Goal: Task Accomplishment & Management: Manage account settings

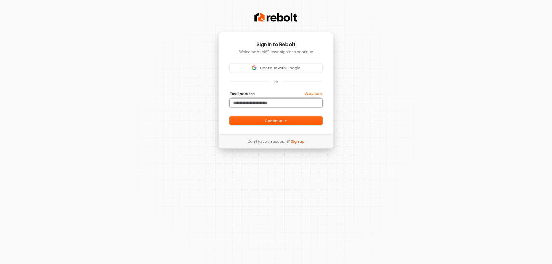
click at [260, 101] on input "Email address" at bounding box center [276, 103] width 93 height 9
paste input "**********"
type input "**********"
click at [264, 125] on div "**********" at bounding box center [276, 83] width 116 height 102
click at [262, 120] on button "Continue" at bounding box center [276, 120] width 93 height 9
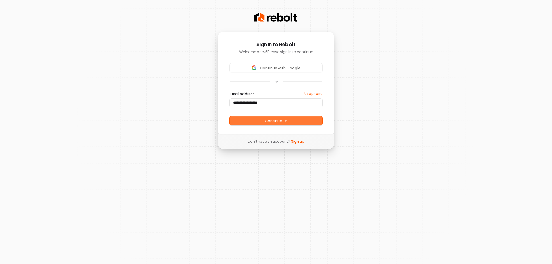
type input "**********"
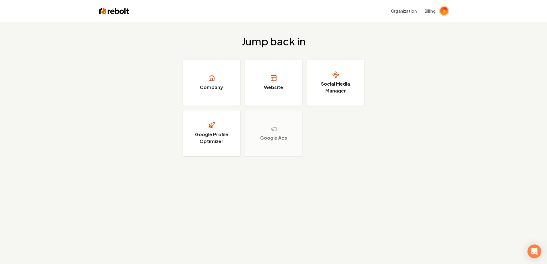
click at [442, 12] on img "Open user button" at bounding box center [445, 11] width 8 height 8
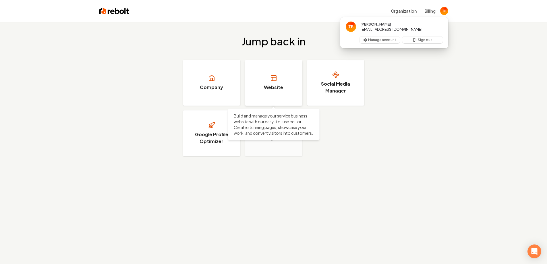
click at [279, 83] on link "Website" at bounding box center [273, 83] width 57 height 46
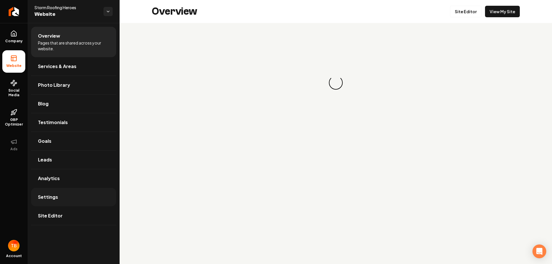
click at [42, 190] on link "Settings" at bounding box center [73, 197] width 85 height 18
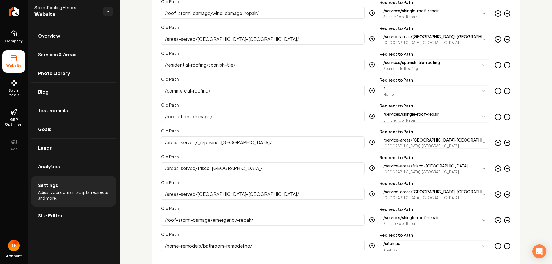
scroll to position [1468, 0]
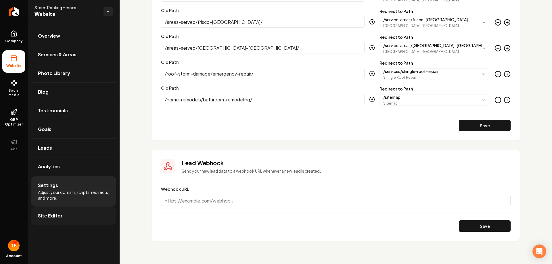
click at [75, 218] on link "Site Editor" at bounding box center [73, 216] width 85 height 18
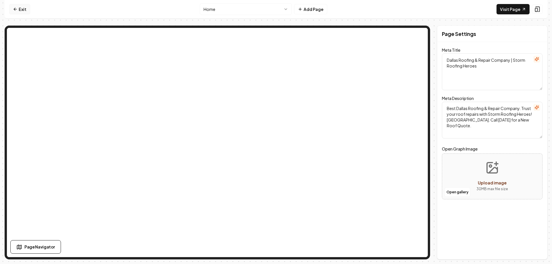
click at [16, 8] on icon at bounding box center [15, 9] width 5 height 5
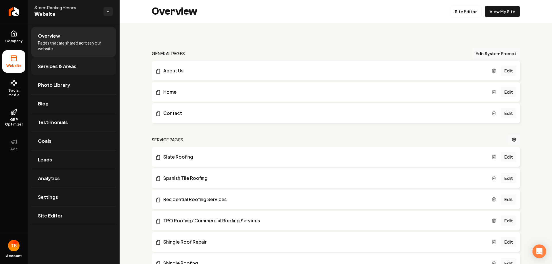
click at [65, 72] on link "Services & Areas" at bounding box center [73, 66] width 85 height 18
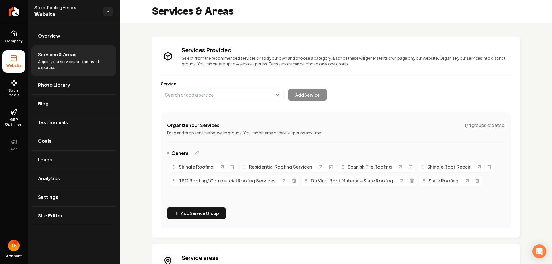
scroll to position [93, 0]
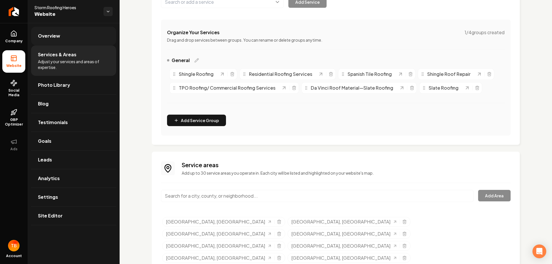
click at [64, 36] on link "Overview" at bounding box center [73, 36] width 85 height 18
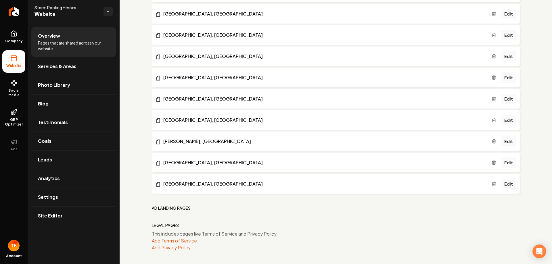
scroll to position [337, 0]
click at [64, 144] on link "Goals" at bounding box center [73, 141] width 85 height 18
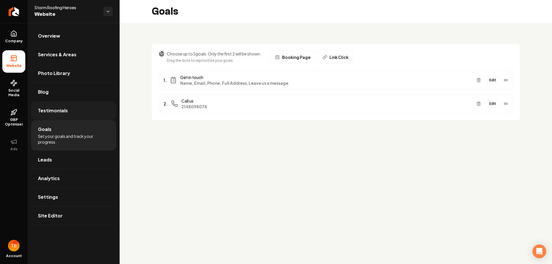
click at [71, 113] on link "Testimonials" at bounding box center [73, 110] width 85 height 18
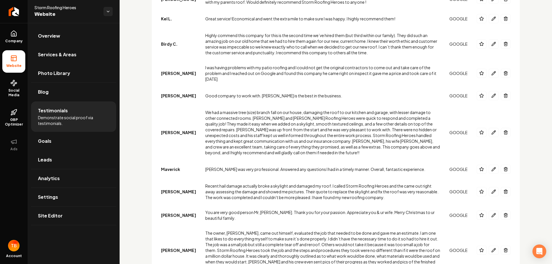
scroll to position [1094, 0]
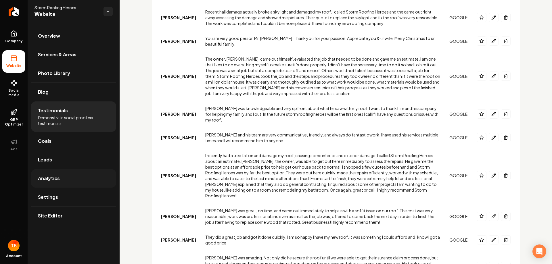
click at [53, 176] on span "Analytics" at bounding box center [49, 178] width 22 height 7
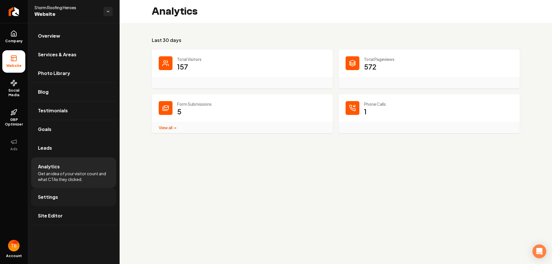
click at [52, 195] on span "Settings" at bounding box center [48, 197] width 20 height 7
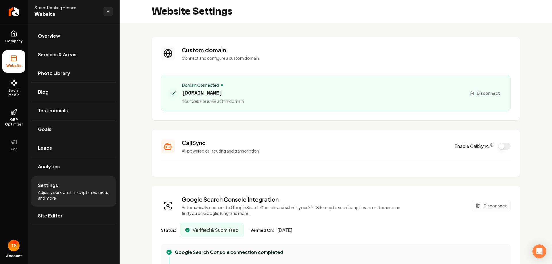
type textarea "**********"
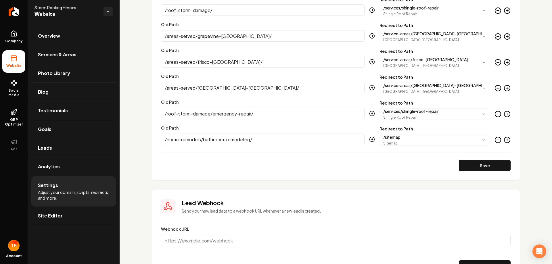
scroll to position [1468, 0]
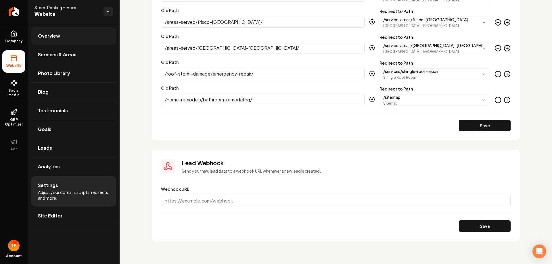
click at [64, 35] on link "Overview" at bounding box center [73, 36] width 85 height 18
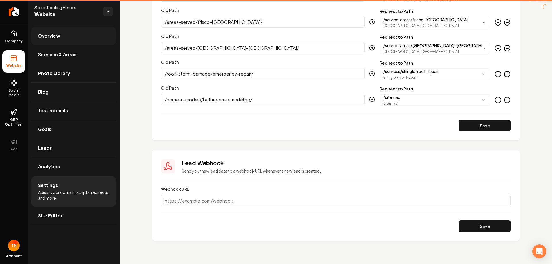
scroll to position [337, 0]
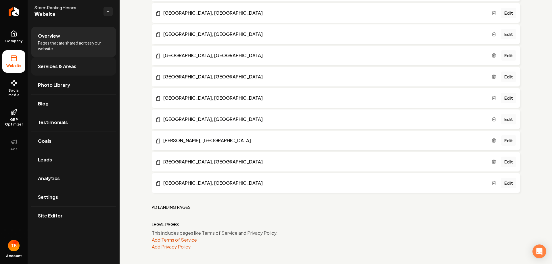
click at [48, 68] on span "Services & Areas" at bounding box center [57, 66] width 39 height 7
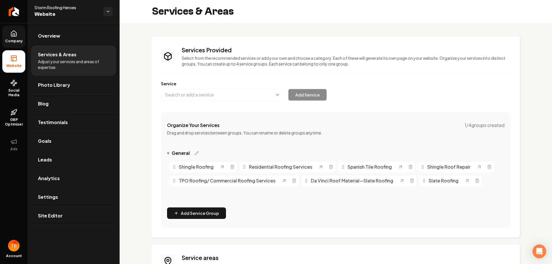
click at [16, 27] on link "Company" at bounding box center [13, 37] width 23 height 22
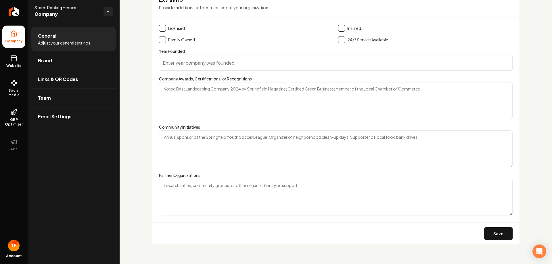
scroll to position [989, 0]
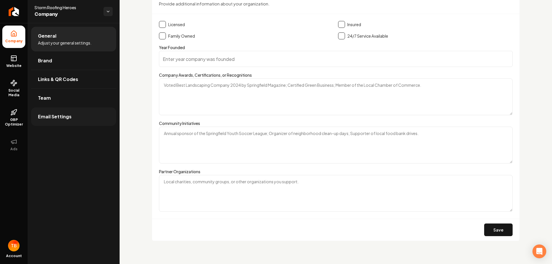
click at [55, 117] on span "Email Settings" at bounding box center [55, 116] width 34 height 7
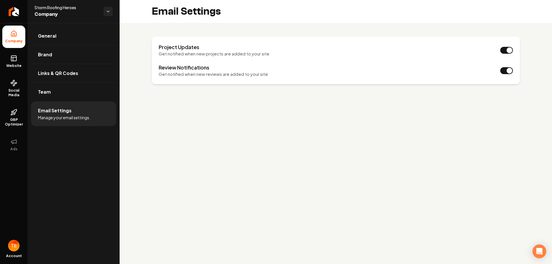
click at [15, 250] on img "Open user button" at bounding box center [13, 245] width 11 height 11
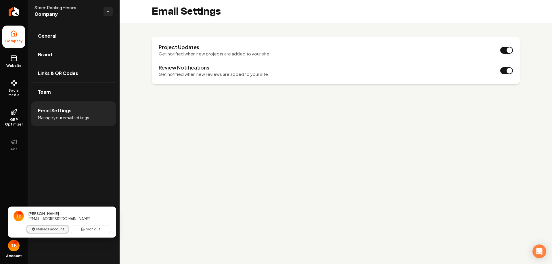
click at [45, 228] on button "Manage account" at bounding box center [47, 229] width 41 height 7
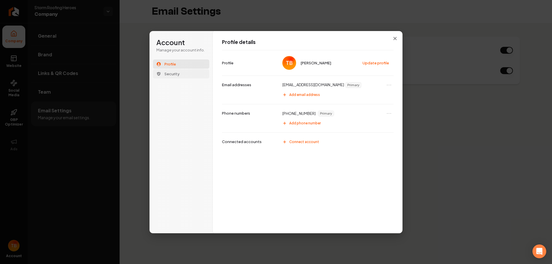
click at [178, 76] on span "Security" at bounding box center [171, 73] width 15 height 5
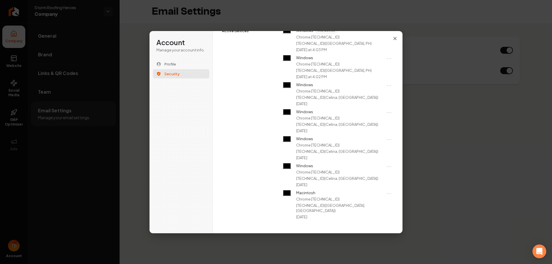
scroll to position [62, 0]
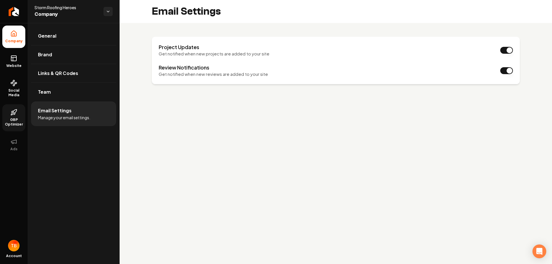
click at [22, 114] on link "GBP Optimizer" at bounding box center [13, 117] width 23 height 27
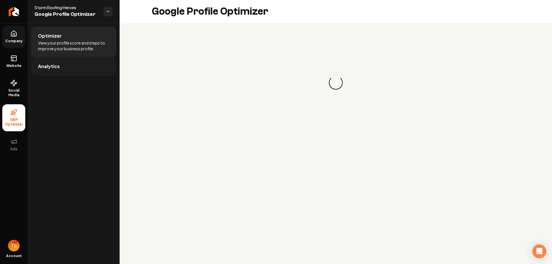
click at [55, 66] on span "Analytics" at bounding box center [49, 66] width 22 height 7
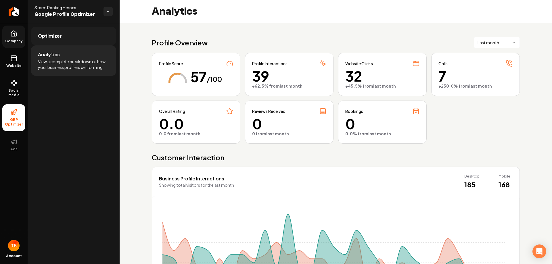
click at [64, 36] on link "Optimizer" at bounding box center [73, 36] width 85 height 18
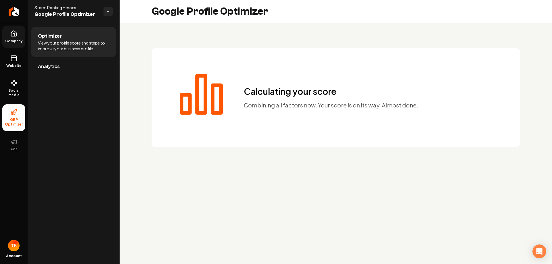
drag, startPoint x: 215, startPoint y: 106, endPoint x: 201, endPoint y: 109, distance: 14.2
click at [201, 109] on icon "Main content area" at bounding box center [200, 92] width 57 height 57
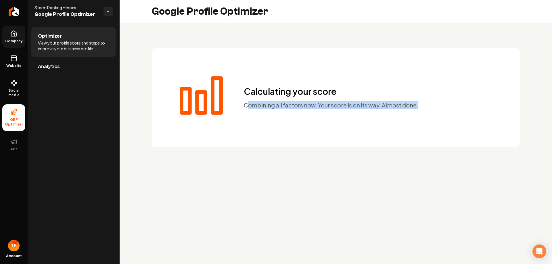
drag, startPoint x: 248, startPoint y: 104, endPoint x: 441, endPoint y: 102, distance: 192.8
click at [444, 99] on div "Calculating your score Combining all factors now. Your score is on its way. Alm…" at bounding box center [336, 97] width 368 height 99
click at [428, 108] on div "Calculating your score Combining all factors now. Your score is on its way. Alm…" at bounding box center [336, 97] width 368 height 99
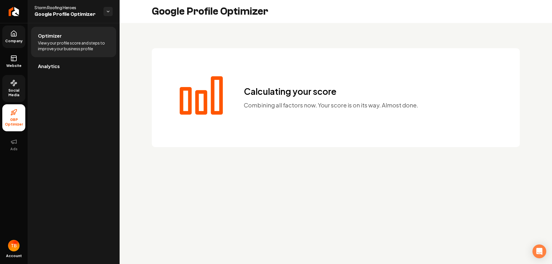
click at [10, 84] on link "Social Media" at bounding box center [13, 88] width 23 height 27
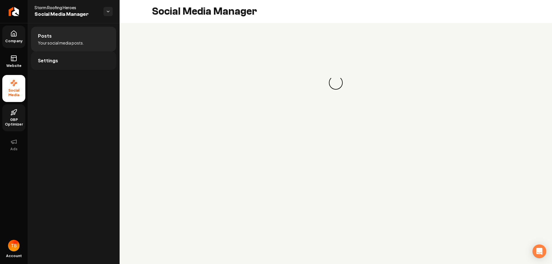
click at [48, 59] on span "Settings" at bounding box center [48, 60] width 20 height 7
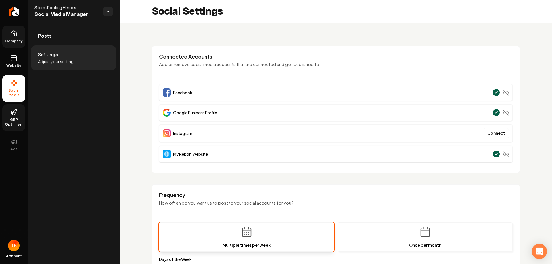
click at [537, 254] on icon "Open Intercom Messenger" at bounding box center [538, 251] width 7 height 7
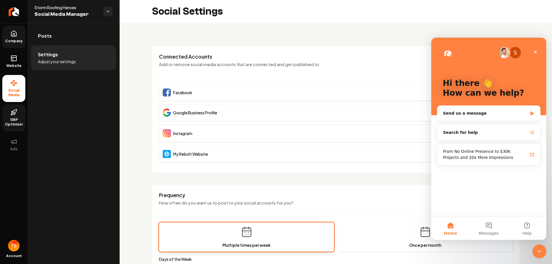
click at [538, 257] on div "Close Intercom Messenger" at bounding box center [539, 252] width 14 height 14
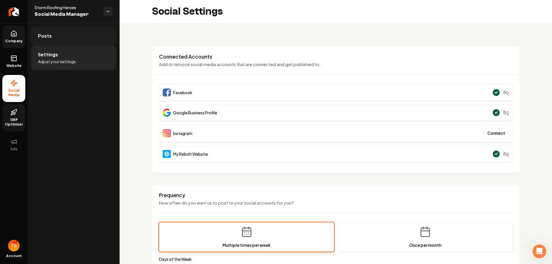
click at [55, 34] on link "Posts" at bounding box center [73, 36] width 85 height 18
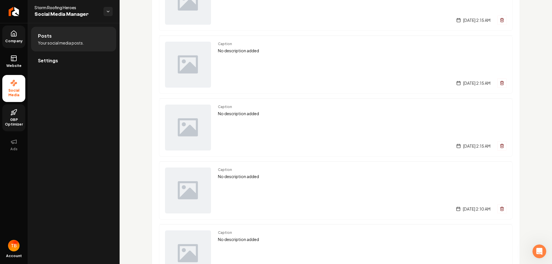
scroll to position [574, 0]
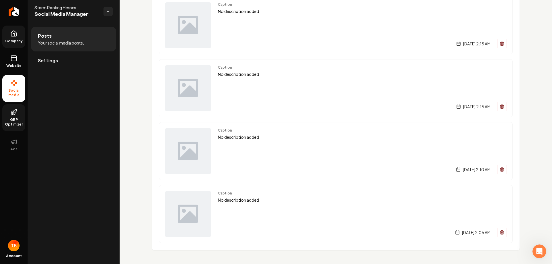
click at [16, 249] on img "Open user button" at bounding box center [13, 245] width 11 height 11
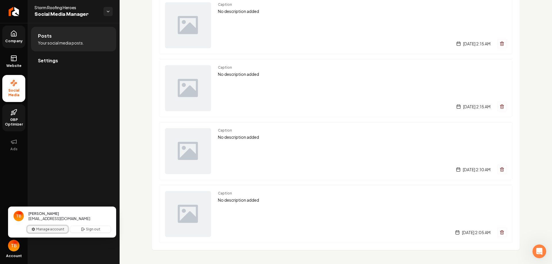
click at [44, 227] on button "Manage account" at bounding box center [47, 229] width 41 height 7
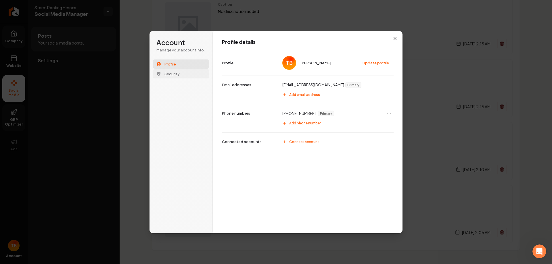
click at [179, 76] on span "Security" at bounding box center [171, 73] width 15 height 5
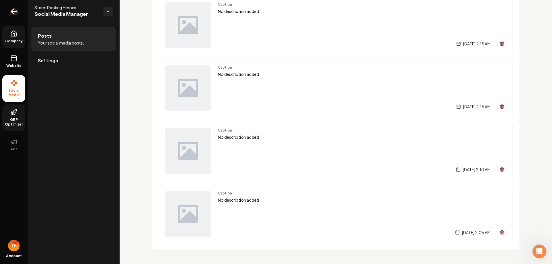
click at [11, 9] on icon "Return to dashboard" at bounding box center [13, 11] width 9 height 9
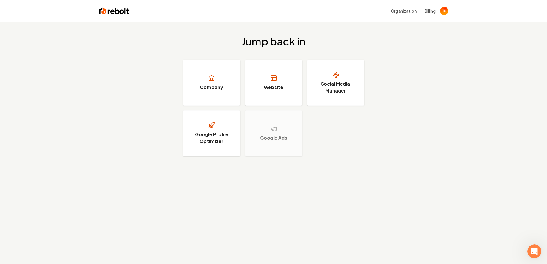
click at [121, 11] on img at bounding box center [114, 11] width 30 height 8
click at [222, 87] on h3 "Company" at bounding box center [211, 87] width 23 height 7
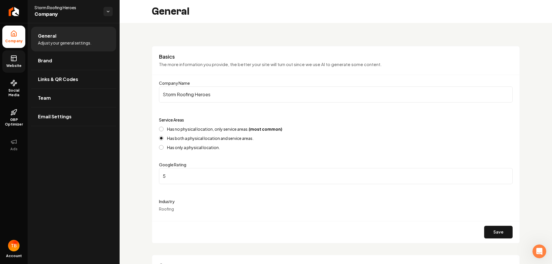
click at [16, 61] on rect at bounding box center [13, 58] width 5 height 5
